Goal: Information Seeking & Learning: Compare options

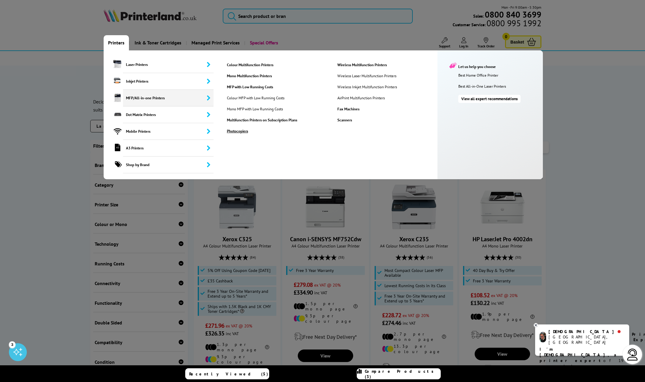
click at [239, 131] on link "Photocopiers" at bounding box center [278, 130] width 110 height 5
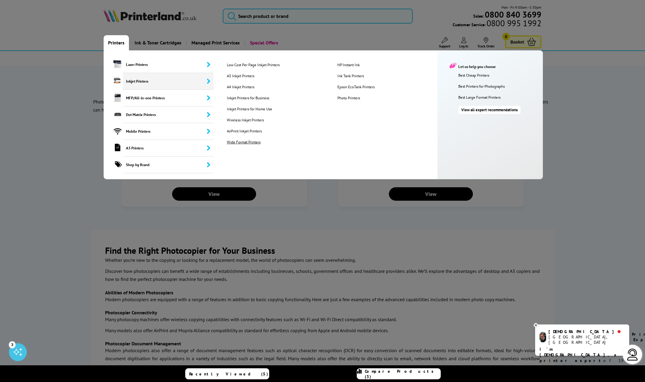
click at [235, 142] on link "Wide Format Printers" at bounding box center [278, 141] width 110 height 5
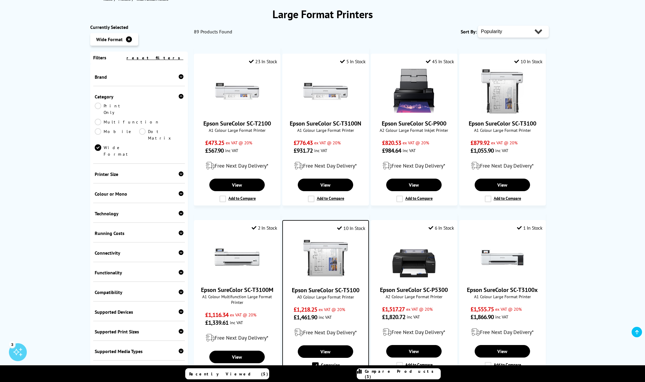
scroll to position [89, 0]
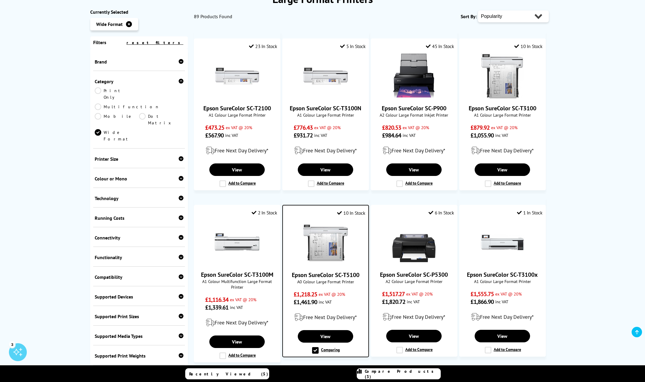
click at [179, 156] on icon at bounding box center [181, 158] width 5 height 5
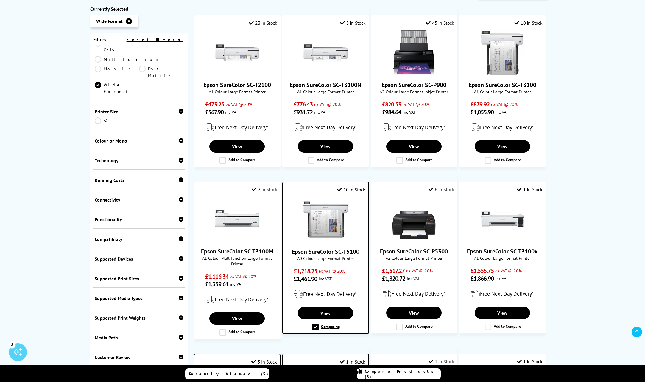
scroll to position [131, 0]
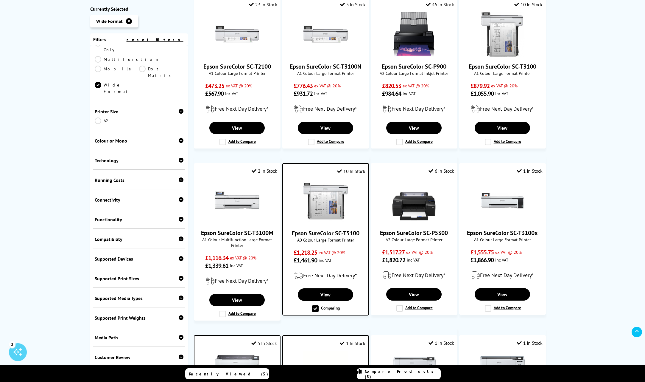
click at [180, 197] on icon at bounding box center [181, 199] width 5 height 5
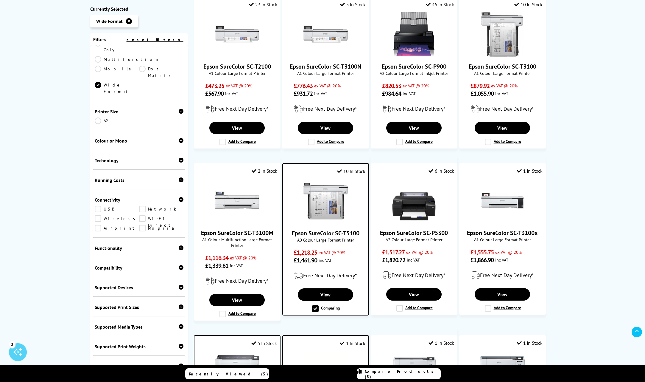
click at [142, 206] on link "Network" at bounding box center [161, 209] width 44 height 7
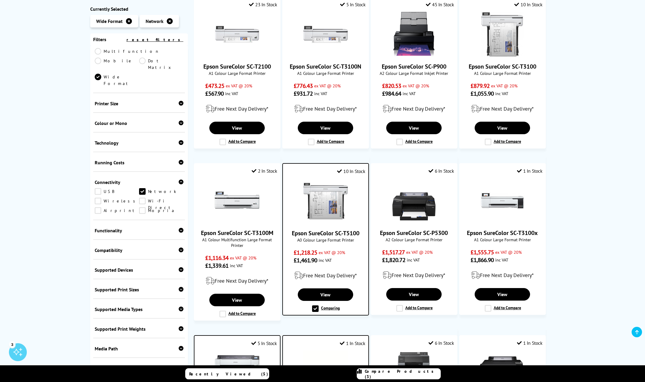
scroll to position [34, 0]
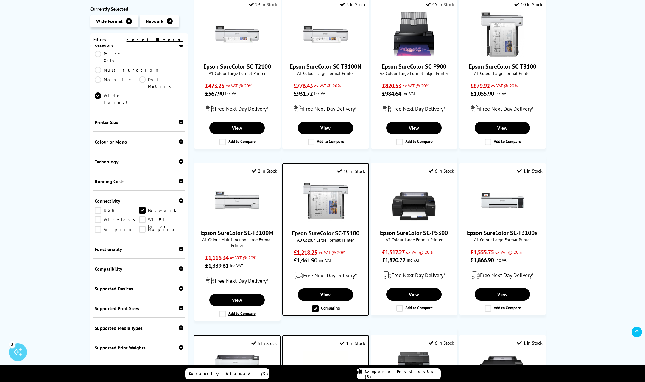
click at [180, 305] on icon at bounding box center [181, 307] width 5 height 5
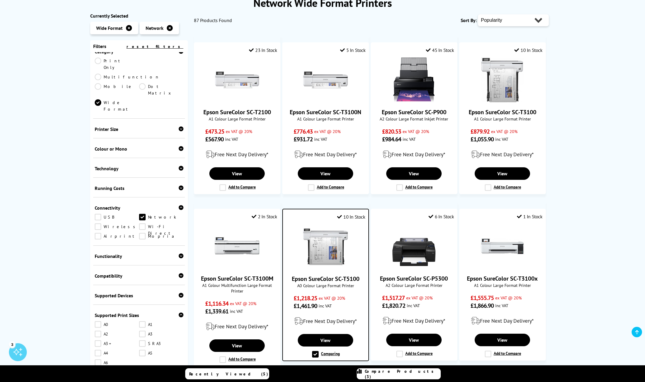
scroll to position [250, 0]
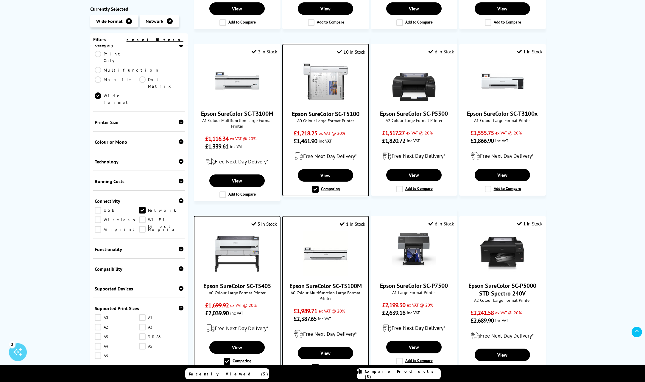
click at [100, 314] on link "A0" at bounding box center [117, 317] width 44 height 7
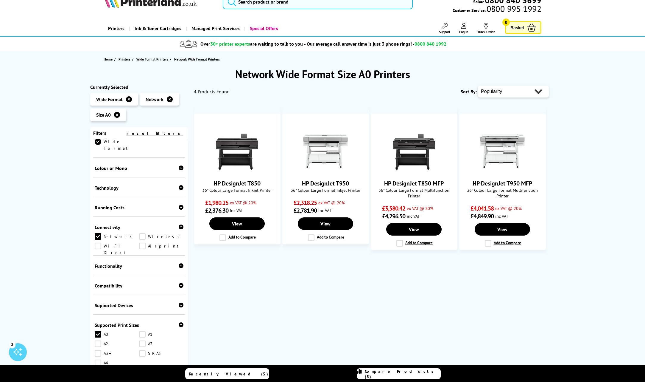
scroll to position [53, 0]
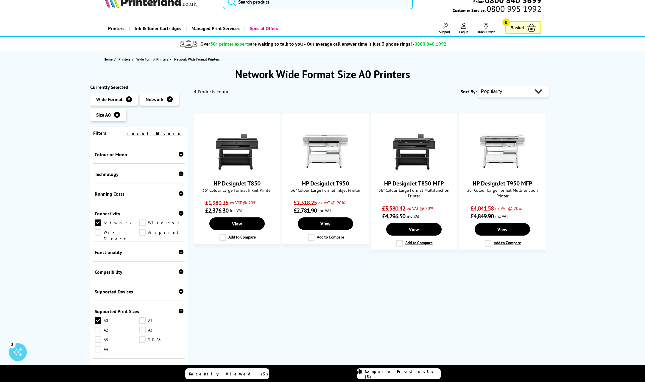
click at [101, 317] on link "A0" at bounding box center [117, 320] width 44 height 7
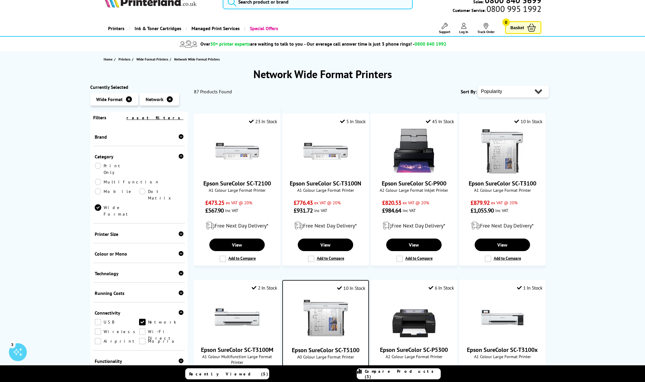
scroll to position [6, 0]
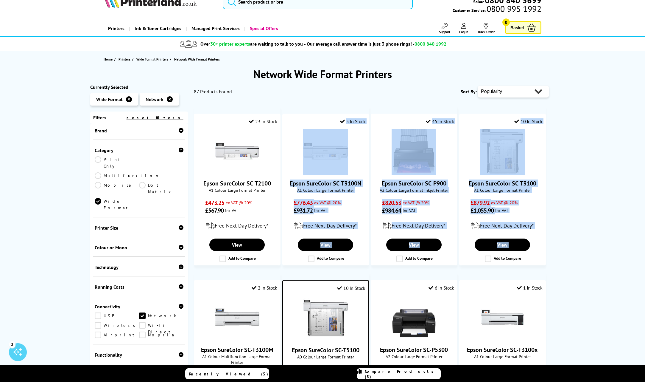
drag, startPoint x: 189, startPoint y: 255, endPoint x: 190, endPoint y: 291, distance: 35.5
click at [190, 291] on div "Popularity Rating Price - Low to High Price - High to Low Running Costs - Low t…" at bounding box center [371, 362] width 367 height 556
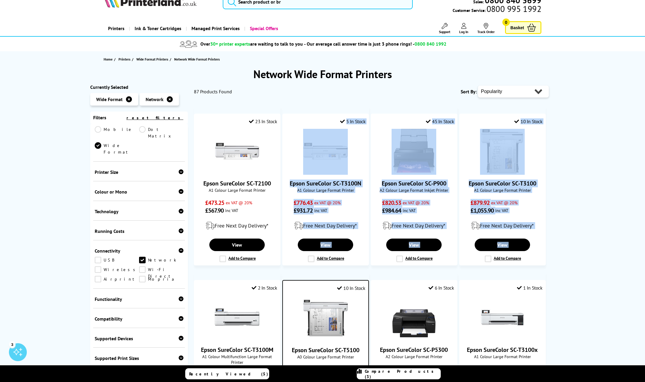
scroll to position [63, 0]
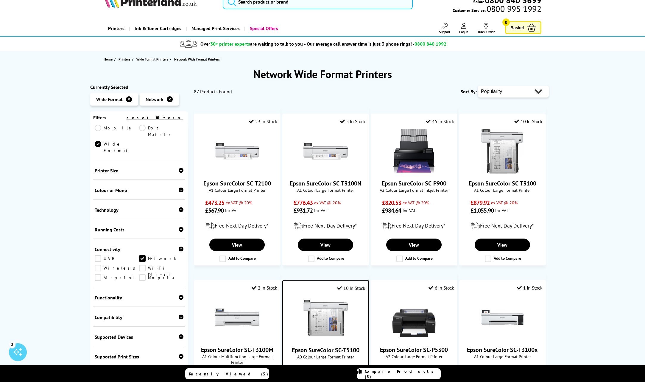
click at [180, 354] on icon at bounding box center [181, 356] width 5 height 5
click at [139, 362] on link "A1" at bounding box center [161, 365] width 44 height 7
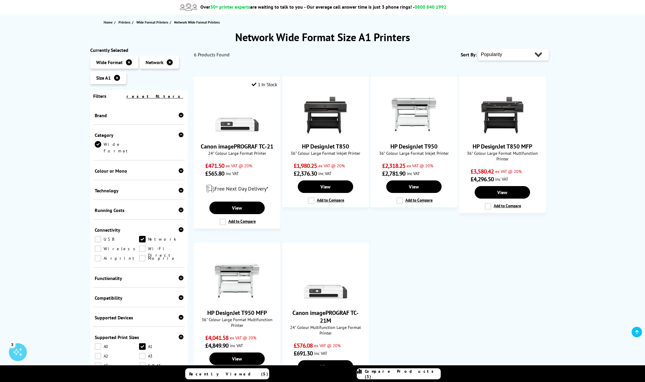
scroll to position [60, 0]
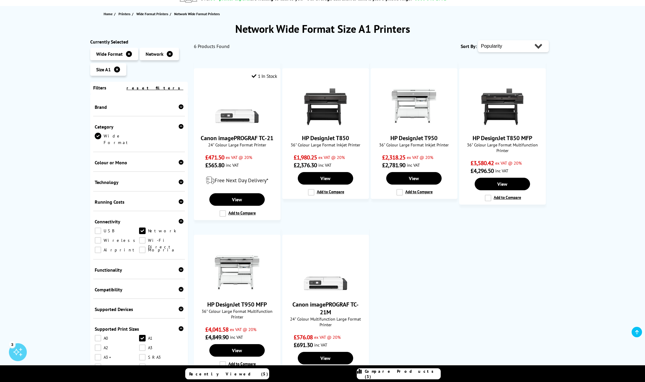
click at [97, 344] on link "A2" at bounding box center [117, 347] width 44 height 7
click at [141, 335] on link "A1" at bounding box center [161, 338] width 44 height 7
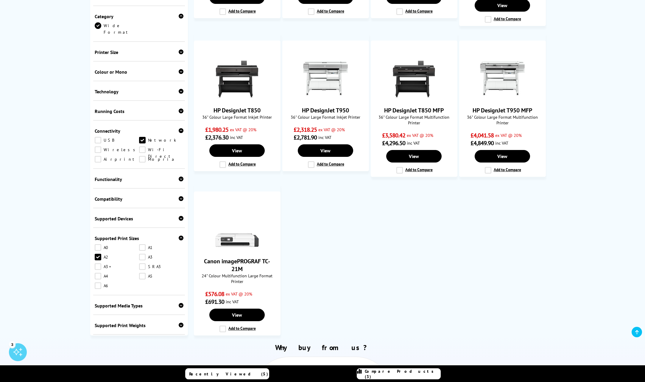
scroll to position [268, 0]
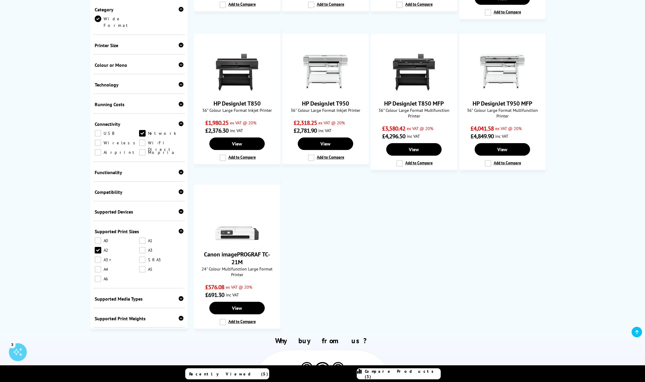
click at [140, 237] on link "A1" at bounding box center [161, 240] width 44 height 7
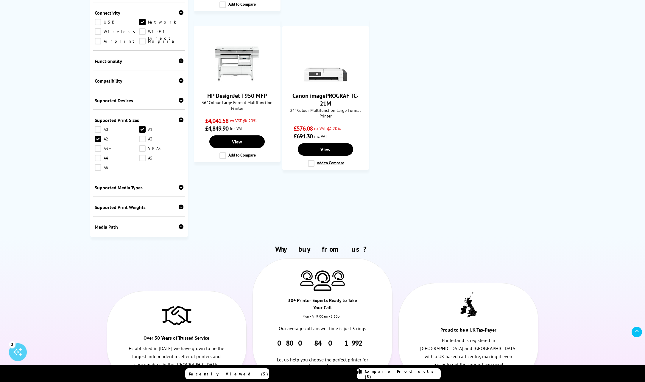
click at [98, 136] on link "A2" at bounding box center [117, 139] width 44 height 7
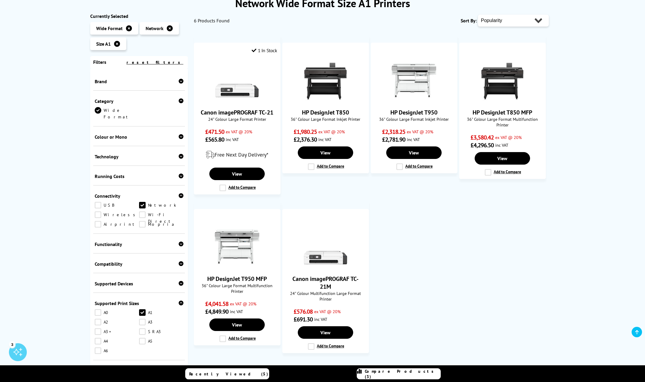
scroll to position [60, 0]
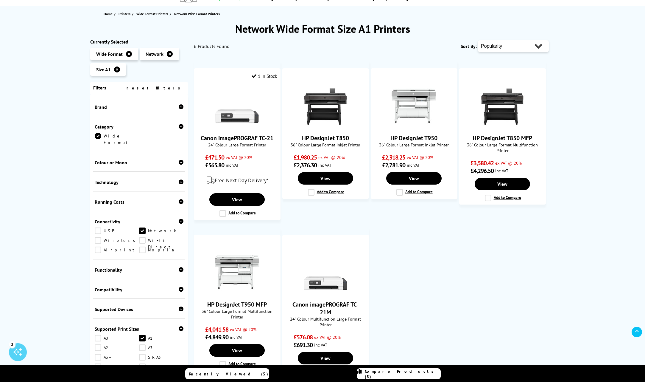
drag, startPoint x: 143, startPoint y: 331, endPoint x: 136, endPoint y: 331, distance: 6.9
click at [143, 335] on link "A1" at bounding box center [161, 338] width 44 height 7
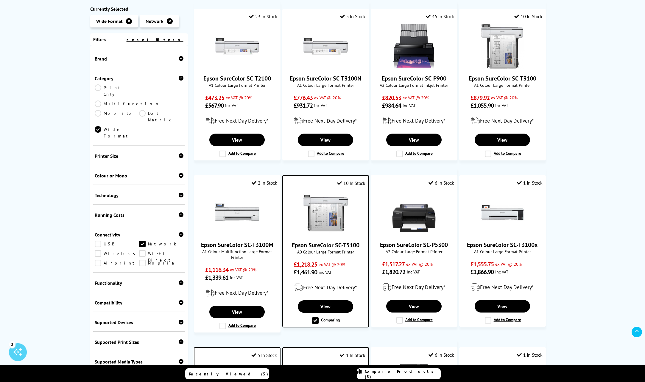
scroll to position [30, 0]
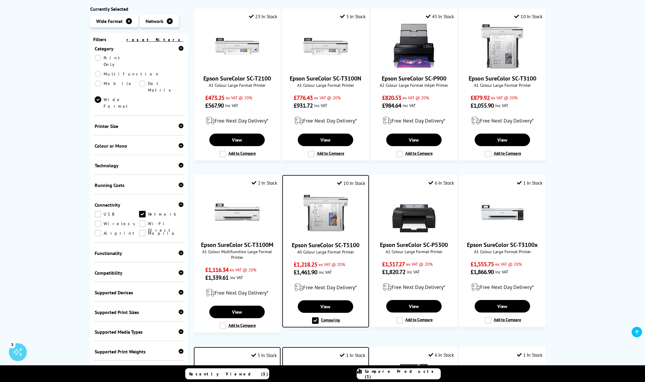
click at [179, 309] on icon at bounding box center [181, 311] width 5 height 5
click at [98, 318] on link "A0" at bounding box center [117, 321] width 44 height 7
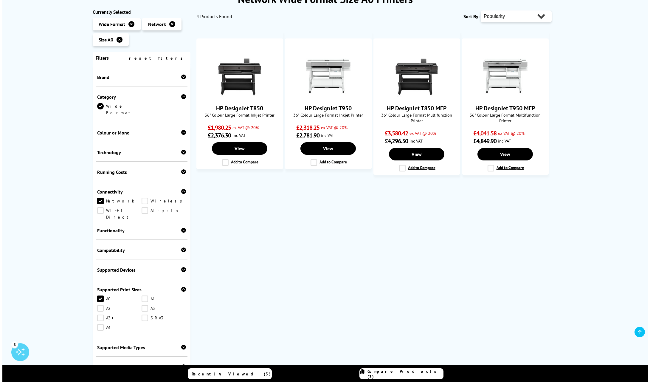
scroll to position [60, 0]
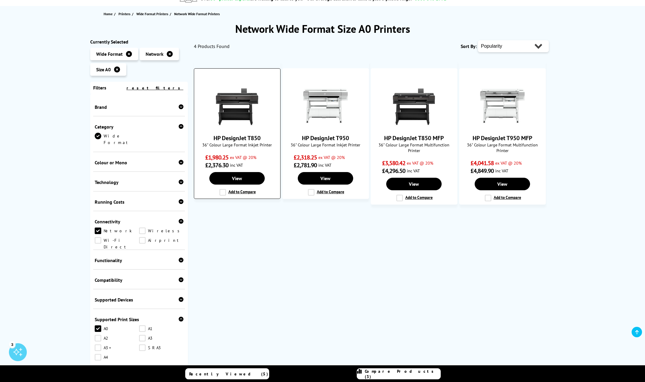
click at [223, 192] on label "Add to Compare" at bounding box center [238, 192] width 36 height 7
click at [0, 0] on input "Add to Compare" at bounding box center [0, 0] width 0 height 0
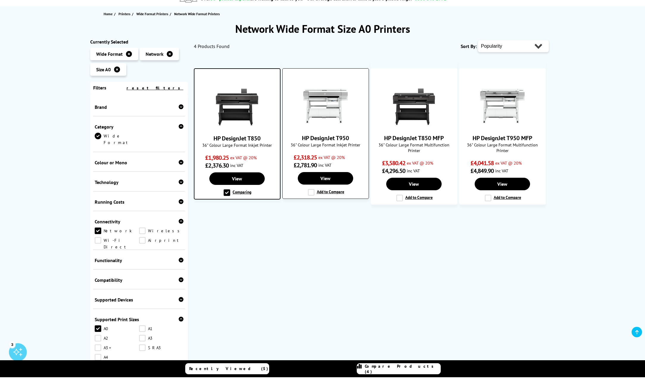
click at [311, 192] on label "Add to Compare" at bounding box center [326, 192] width 36 height 7
click at [0, 0] on input "Add to Compare" at bounding box center [0, 0] width 0 height 0
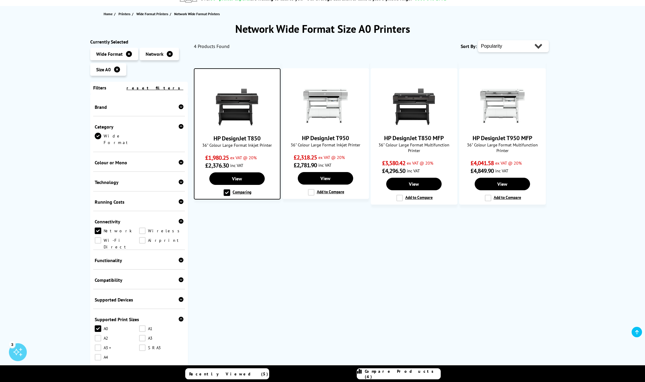
click at [409, 374] on span "Compare Products (4)" at bounding box center [403, 373] width 76 height 11
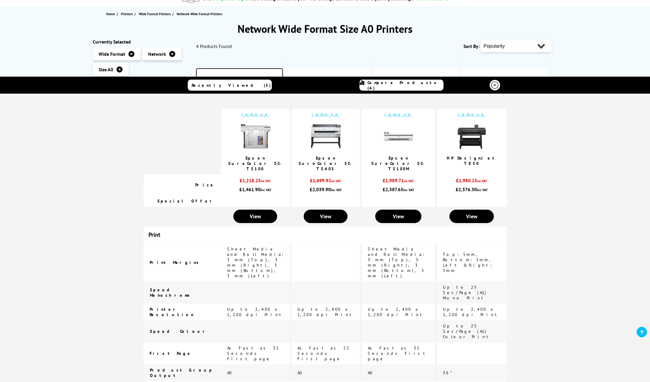
click at [254, 114] on link "remove" at bounding box center [255, 113] width 28 height 5
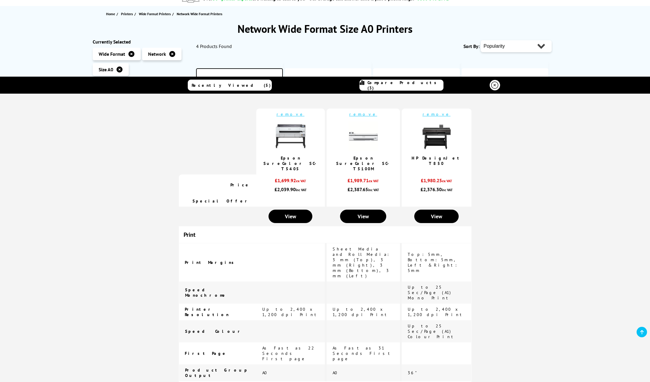
click at [291, 114] on link "remove" at bounding box center [291, 113] width 28 height 5
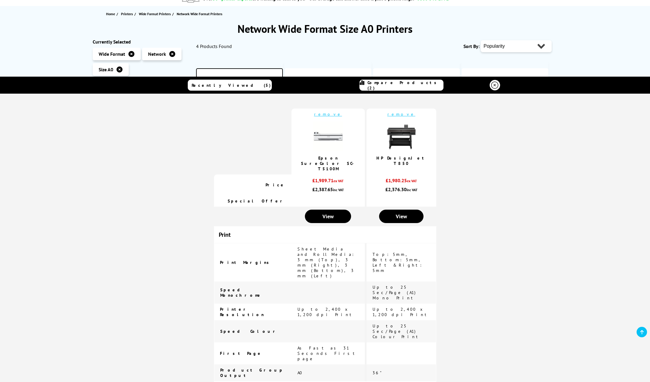
click at [327, 115] on link "remove" at bounding box center [328, 113] width 28 height 5
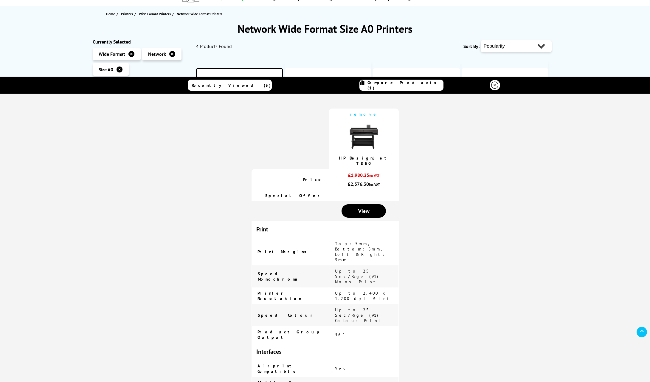
click at [569, 61] on div "Network Wide Format Size A0 Printers Currently Selected Wide Format Network Siz…" at bounding box center [325, 234] width 650 height 424
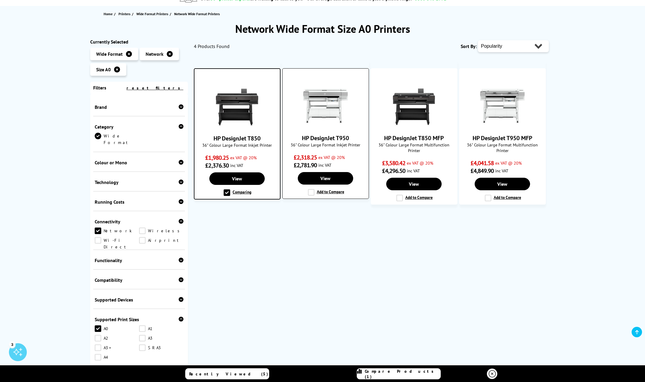
drag, startPoint x: 309, startPoint y: 190, endPoint x: 313, endPoint y: 194, distance: 5.5
click at [310, 190] on label "Add to Compare" at bounding box center [326, 192] width 36 height 7
click at [0, 0] on input "Add to Compare" at bounding box center [0, 0] width 0 height 0
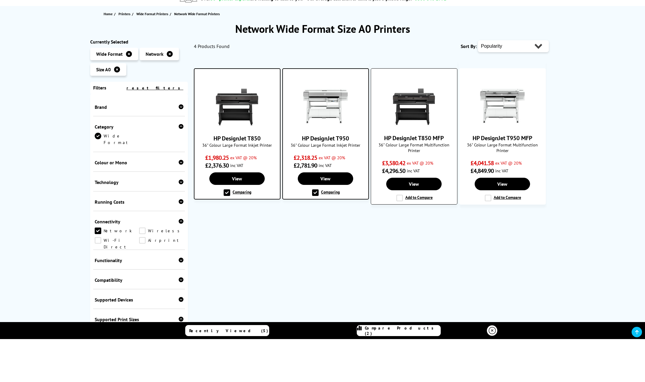
click at [399, 196] on label "Add to Compare" at bounding box center [415, 198] width 36 height 7
click at [0, 0] on input "Add to Compare" at bounding box center [0, 0] width 0 height 0
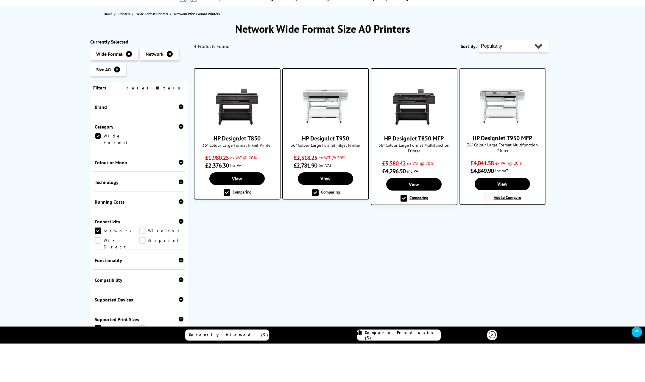
click at [487, 195] on label "Add to Compare" at bounding box center [503, 198] width 36 height 7
click at [0, 0] on input "Add to Compare" at bounding box center [0, 0] width 0 height 0
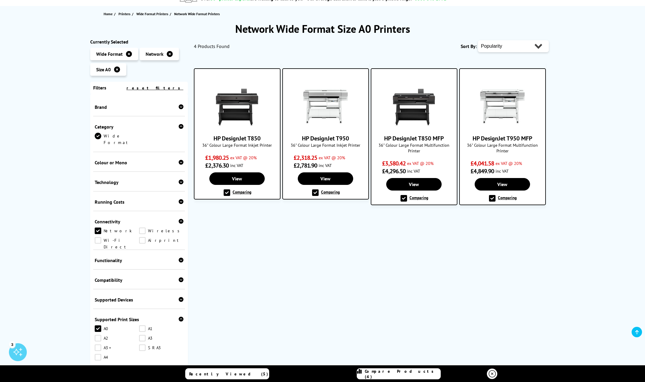
click at [411, 375] on span "Compare Products (4)" at bounding box center [403, 373] width 76 height 11
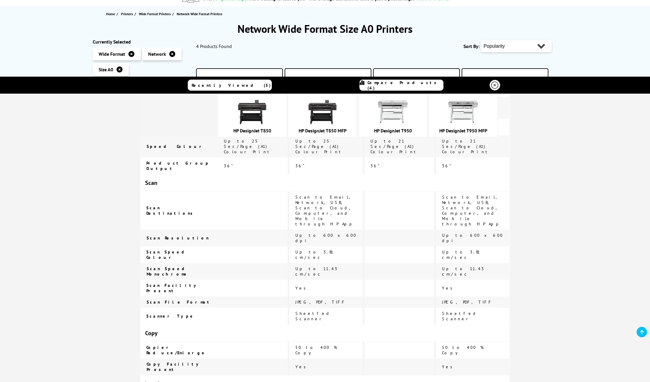
scroll to position [165, 0]
click at [392, 109] on img at bounding box center [393, 112] width 30 height 30
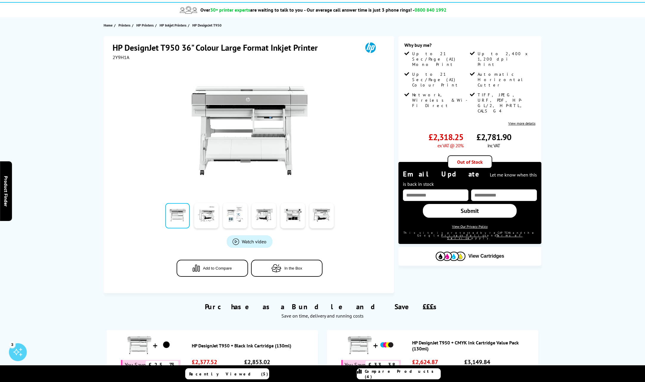
scroll to position [20, 0]
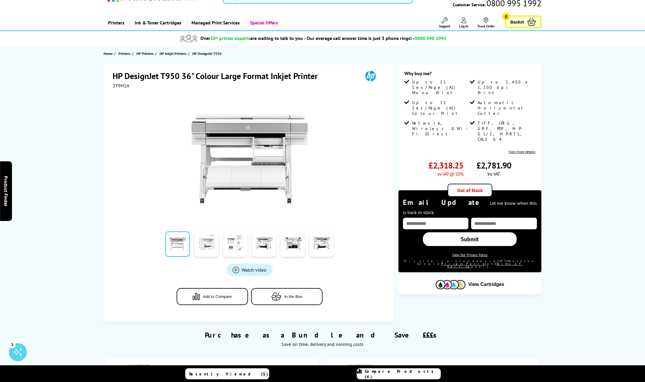
click at [207, 243] on link at bounding box center [206, 243] width 24 height 25
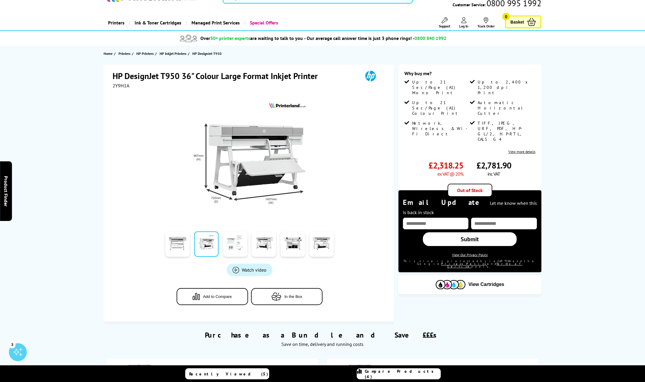
click at [228, 244] on link at bounding box center [235, 243] width 24 height 25
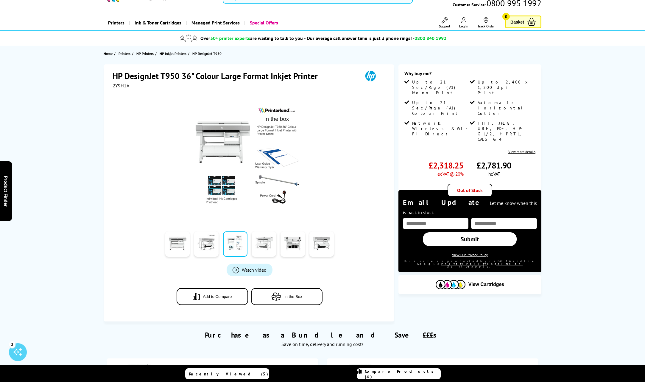
click at [263, 243] on link at bounding box center [264, 243] width 24 height 25
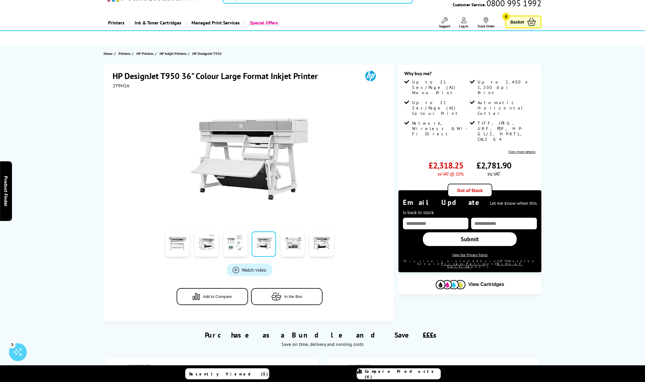
click at [294, 246] on link at bounding box center [293, 243] width 24 height 25
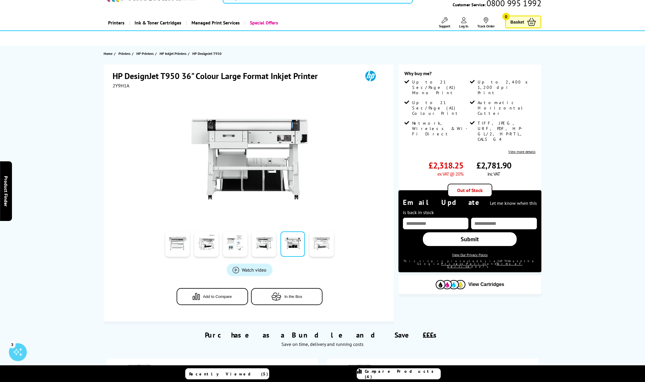
click at [320, 248] on link at bounding box center [322, 243] width 24 height 25
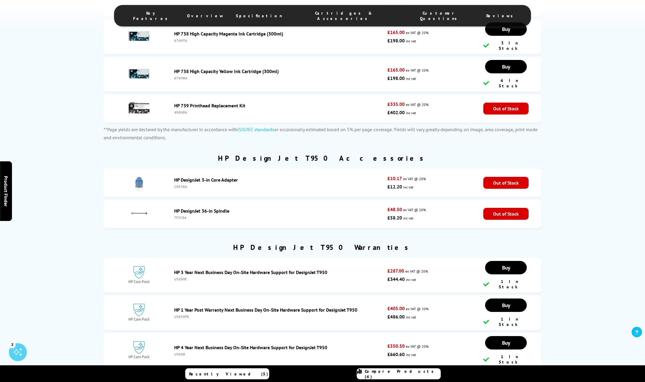
scroll to position [1548, 0]
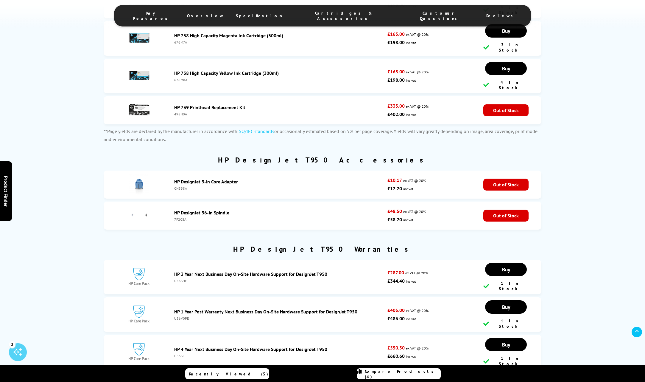
click at [205, 178] on link "HP DesignJet 3-in Core Adapter" at bounding box center [206, 181] width 64 height 6
